Goal: Transaction & Acquisition: Purchase product/service

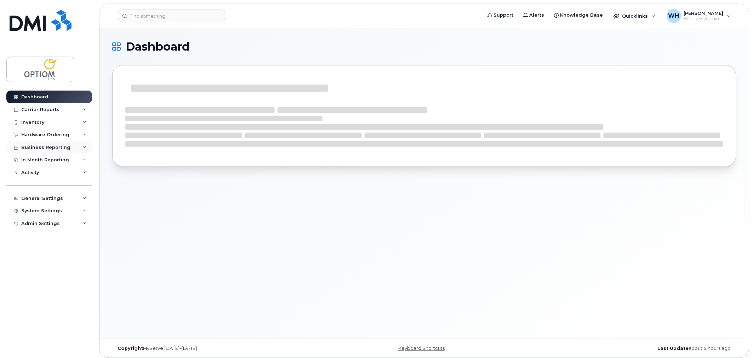
click at [50, 145] on div "Business Reporting" at bounding box center [45, 148] width 49 height 6
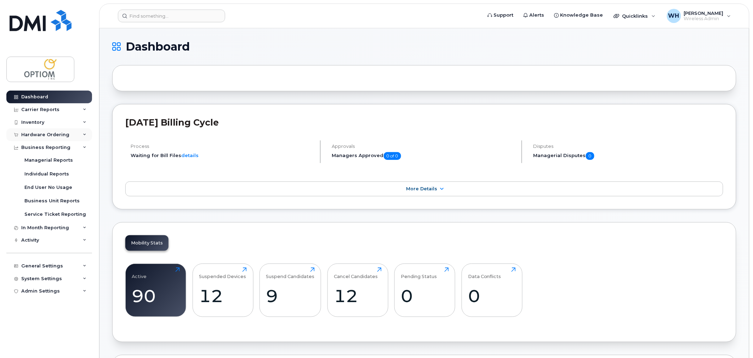
click at [54, 132] on div "Hardware Ordering" at bounding box center [45, 135] width 48 height 6
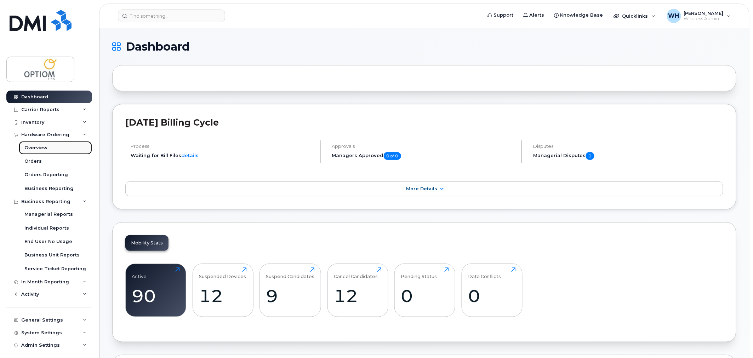
click at [50, 145] on link "Overview" at bounding box center [55, 147] width 73 height 13
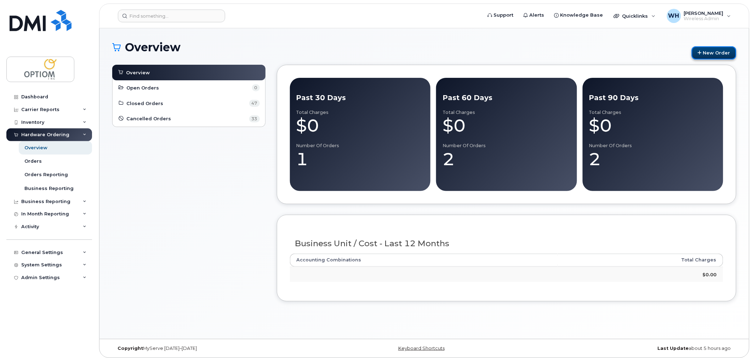
click at [712, 54] on link "New Order" at bounding box center [714, 52] width 45 height 13
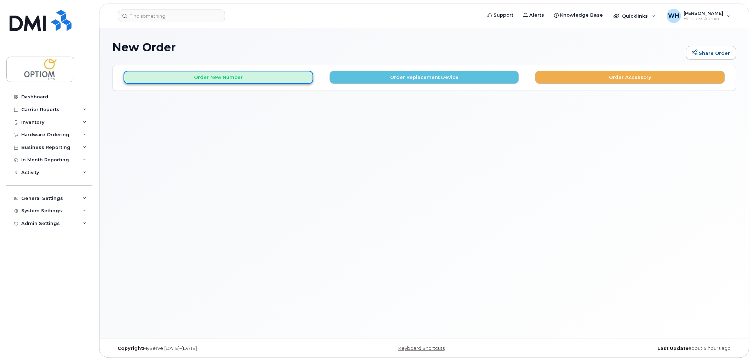
click at [218, 77] on button "Order New Number" at bounding box center [219, 77] width 190 height 13
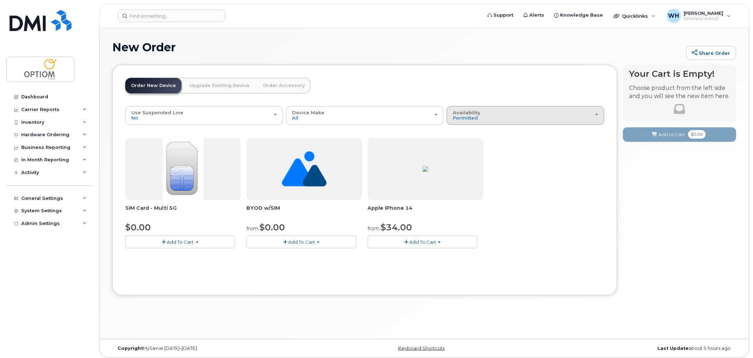
click at [494, 114] on div "Availability Permitted All" at bounding box center [525, 115] width 145 height 11
click at [470, 141] on div "All" at bounding box center [526, 143] width 154 height 8
click at [492, 115] on div "Availability Permitted All" at bounding box center [525, 115] width 145 height 11
click at [461, 143] on label "All" at bounding box center [456, 143] width 15 height 8
click at [0, 0] on input "All" at bounding box center [0, 0] width 0 height 0
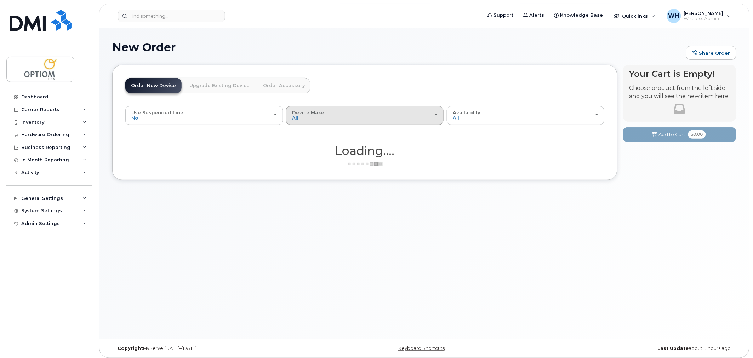
click at [319, 122] on button "Device Make All iPhone Unknown" at bounding box center [365, 115] width 158 height 18
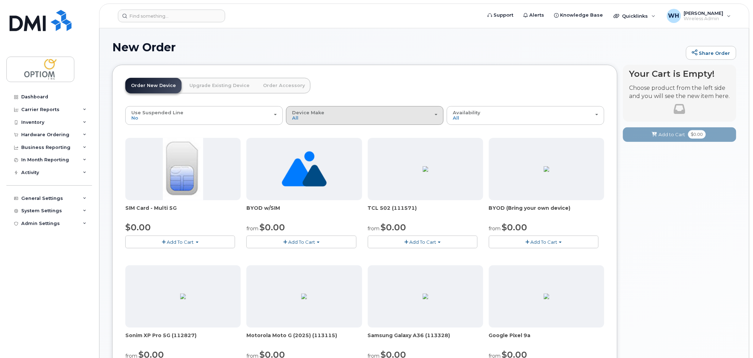
click at [314, 112] on span "Device Make" at bounding box center [308, 113] width 32 height 6
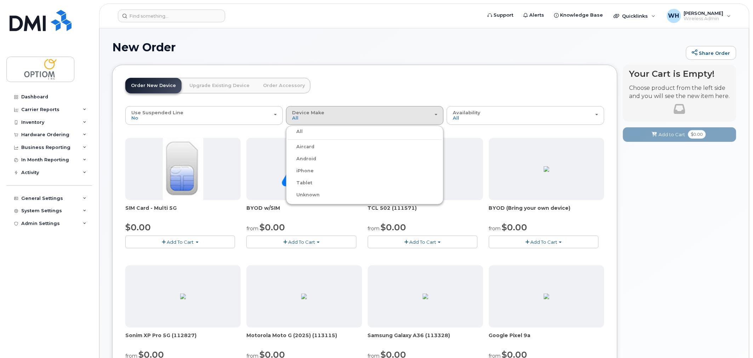
click at [309, 172] on label "iPhone" at bounding box center [301, 171] width 26 height 8
click at [0, 0] on input "iPhone" at bounding box center [0, 0] width 0 height 0
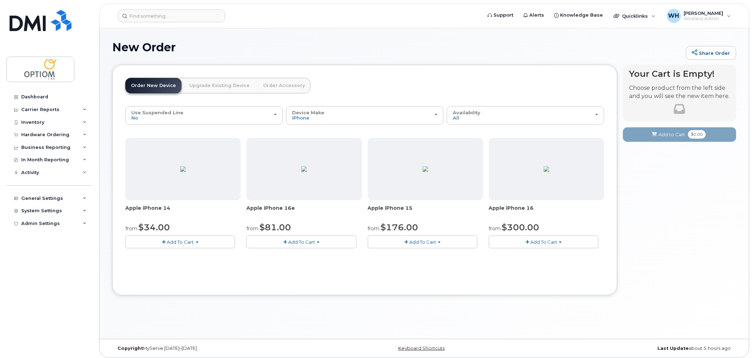
click at [557, 245] on button "Add To Cart" at bounding box center [544, 242] width 110 height 12
click at [645, 223] on div "Your Cart is Empty! Choose product from the left side and you will see the new …" at bounding box center [679, 185] width 113 height 241
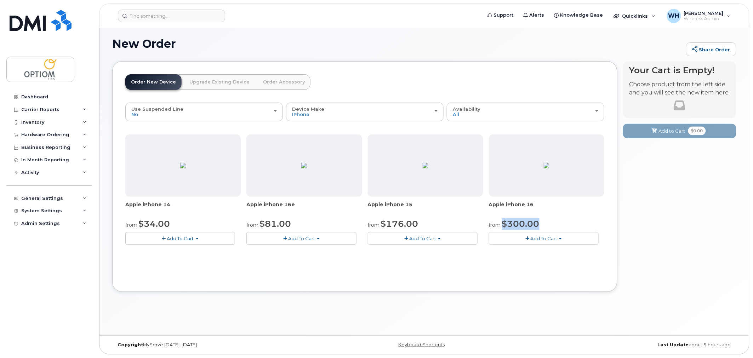
drag, startPoint x: 502, startPoint y: 224, endPoint x: 529, endPoint y: 222, distance: 27.7
click at [543, 219] on div "from $300.00" at bounding box center [546, 224] width 115 height 12
drag, startPoint x: 367, startPoint y: 227, endPoint x: 412, endPoint y: 222, distance: 45.3
click at [412, 222] on div "Apple iPhone 14 from $34.00 Add To Cart Model Midnight 128 GB is available $459…" at bounding box center [364, 196] width 479 height 122
click at [464, 212] on span "Apple iPhone 15" at bounding box center [425, 208] width 115 height 14
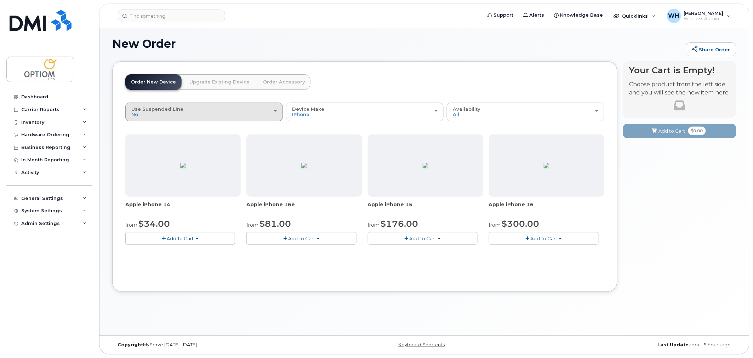
click at [229, 108] on div "Use Suspended Line No" at bounding box center [203, 112] width 145 height 11
click at [392, 79] on header "Order New Device Upgrade Existing Device Order Accessory Order new device and n…" at bounding box center [364, 88] width 479 height 28
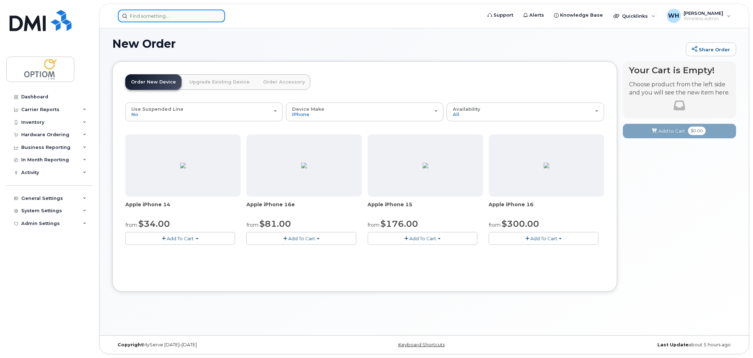
click at [149, 19] on input at bounding box center [171, 16] width 107 height 13
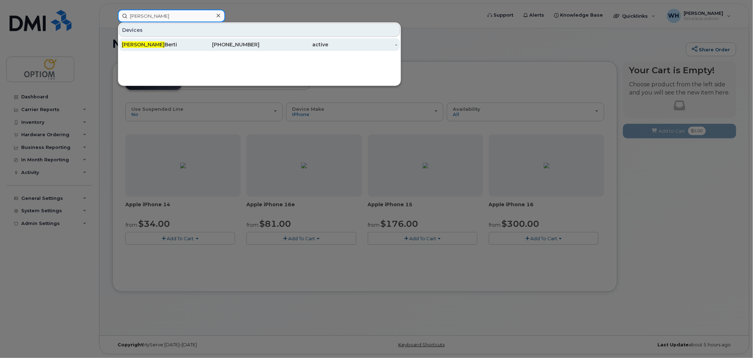
type input "kim"
click at [158, 44] on div "Kim Berti" at bounding box center [156, 44] width 69 height 7
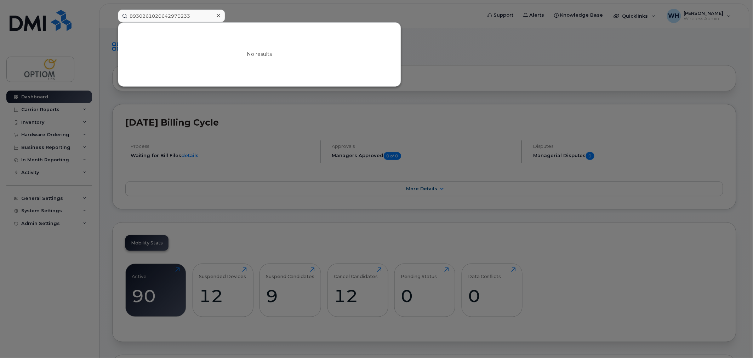
click at [506, 32] on div at bounding box center [376, 179] width 753 height 358
